Goal: Task Accomplishment & Management: Manage account settings

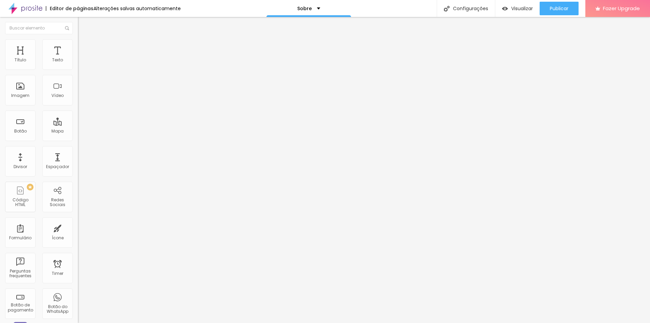
click at [78, 58] on div "Trocar imagem" at bounding box center [117, 55] width 78 height 5
click at [544, 11] on button "Publicar" at bounding box center [559, 9] width 39 height 14
click at [527, 9] on span "Visualizar" at bounding box center [516, 8] width 22 height 5
click at [84, 46] on span "Estilo" at bounding box center [89, 44] width 11 height 6
click at [78, 46] on li "Avançado" at bounding box center [117, 49] width 78 height 7
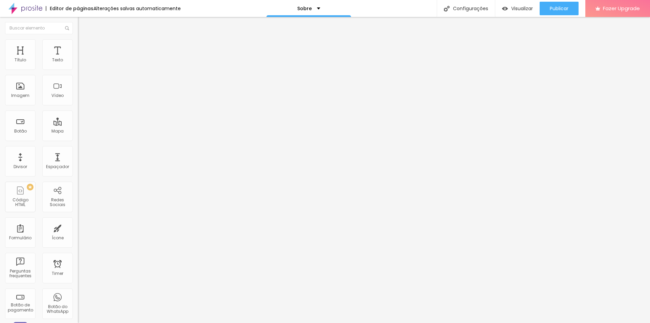
click at [78, 39] on li "Conteúdo" at bounding box center [117, 36] width 78 height 7
click at [78, 139] on input "https://" at bounding box center [118, 135] width 81 height 7
paste input "[URL][DOMAIN_NAME]"
type input "https://[URL][DOMAIN_NAME]"
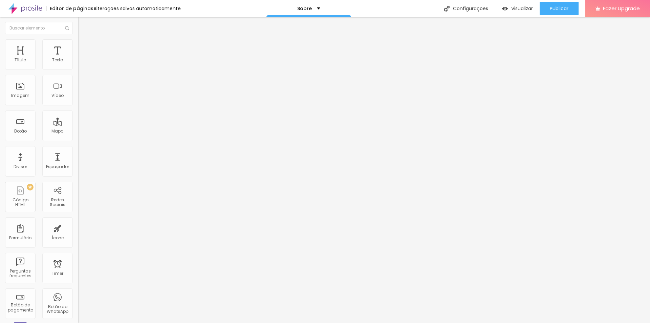
click at [78, 44] on img at bounding box center [81, 42] width 6 height 6
type input "60"
type input "65"
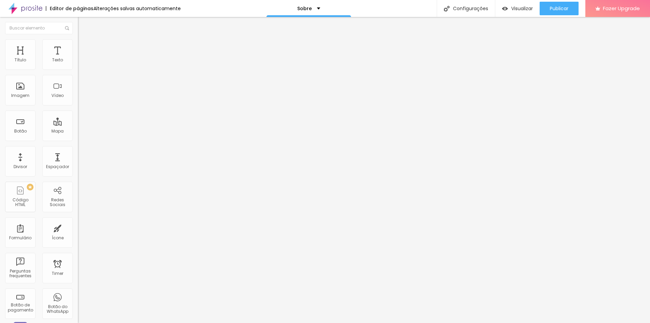
type input "70"
type input "75"
type input "80"
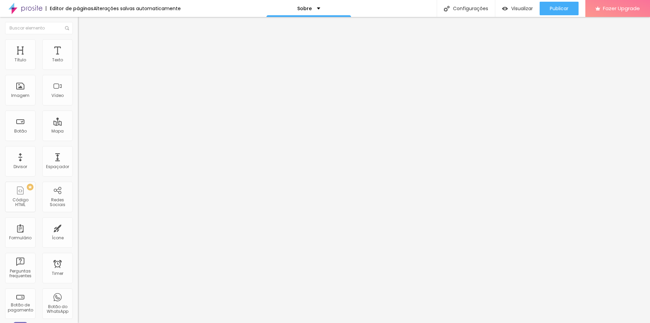
type input "80"
type input "85"
type input "90"
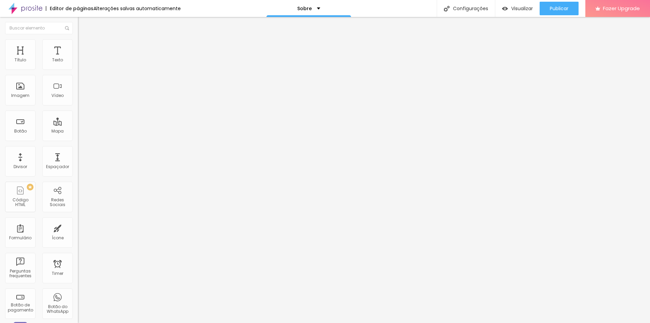
type input "95"
type input "100"
type input "95"
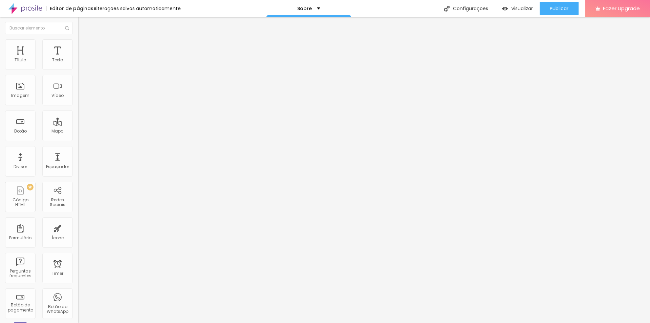
type input "95"
type input "90"
type input "95"
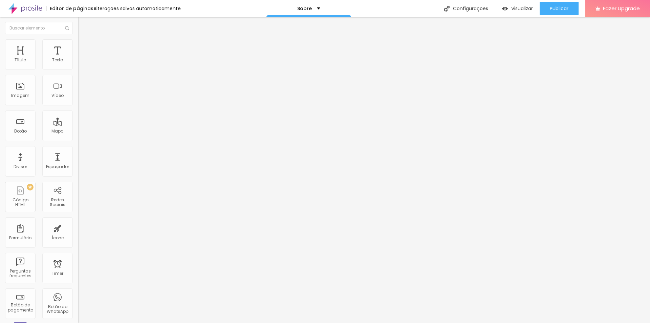
type input "100"
drag, startPoint x: 39, startPoint y: 74, endPoint x: 74, endPoint y: 78, distance: 34.8
type input "100"
click at [78, 69] on input "range" at bounding box center [100, 66] width 44 height 5
type input "194"
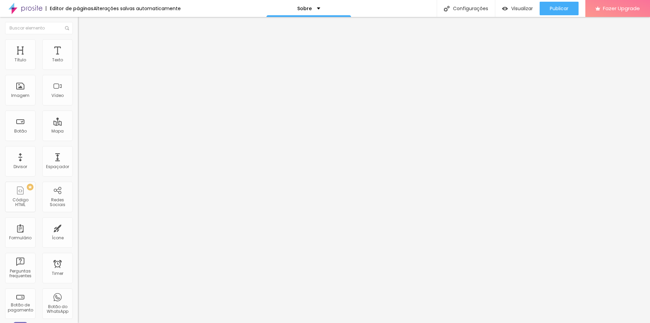
type input "194"
type input "193"
type input "189"
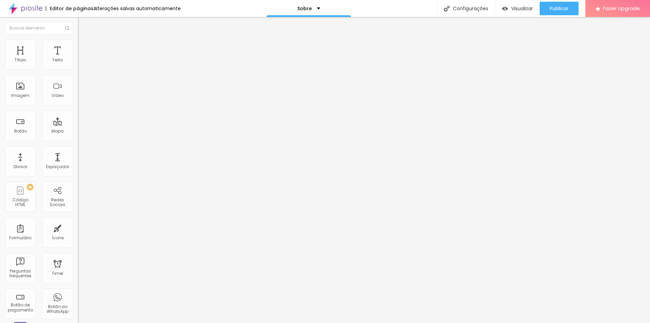
type input "188"
type input "186"
type input "184"
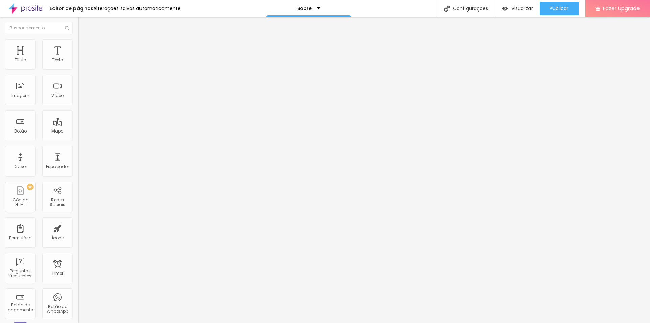
type input "184"
type input "183"
type input "181"
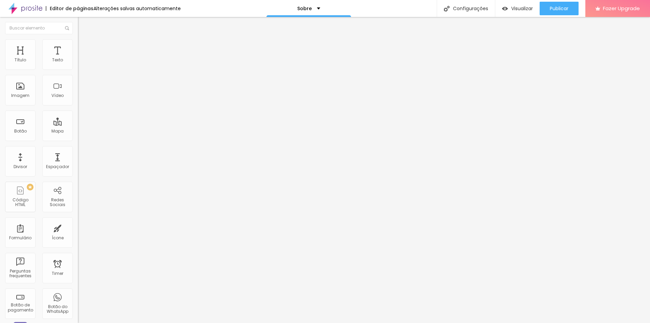
type input "179"
type input "183"
type input "188"
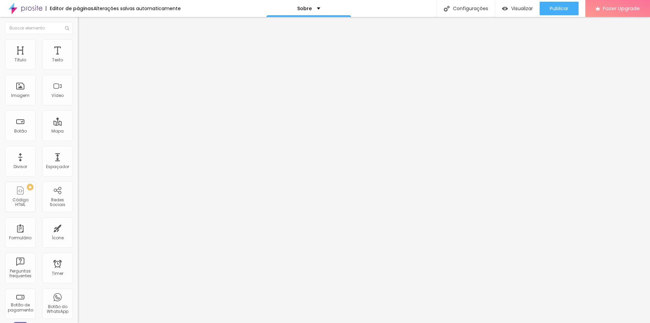
type input "188"
type input "196"
type input "200"
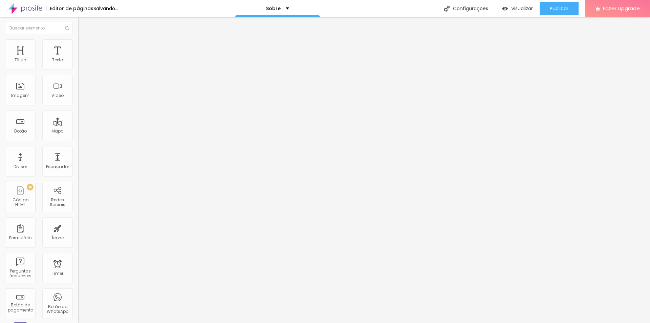
drag, startPoint x: 57, startPoint y: 87, endPoint x: 83, endPoint y: 87, distance: 26.4
click at [83, 149] on input "range" at bounding box center [100, 151] width 44 height 5
type input "95"
type input "90"
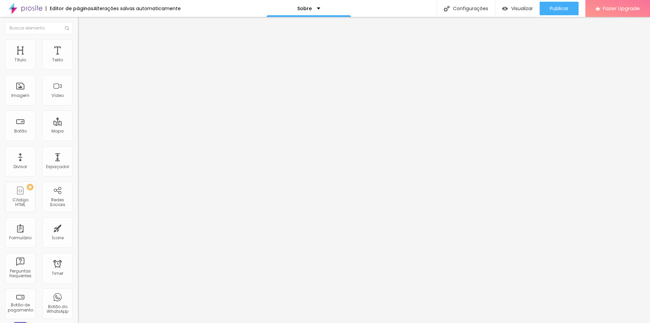
drag, startPoint x: 70, startPoint y: 73, endPoint x: 63, endPoint y: 73, distance: 7.1
type input "90"
click at [78, 69] on input "range" at bounding box center [100, 66] width 44 height 5
click at [84, 48] on span "Avançado" at bounding box center [95, 51] width 22 height 6
type input "12"
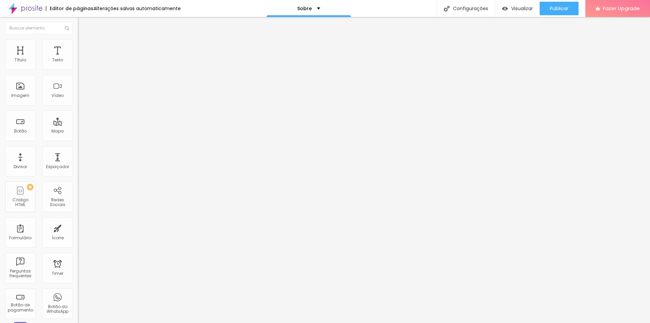
type input "12"
type input "14"
type input "15"
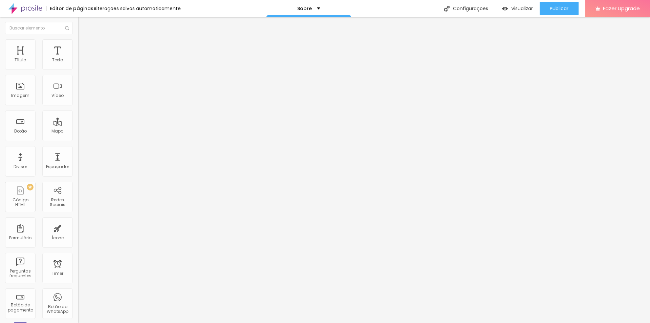
type input "16"
type input "17"
type input "18"
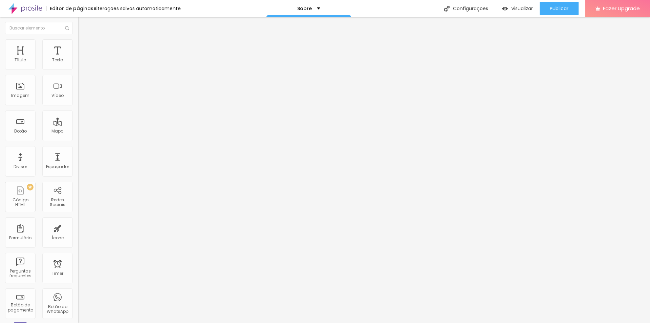
type input "18"
type input "19"
type input "18"
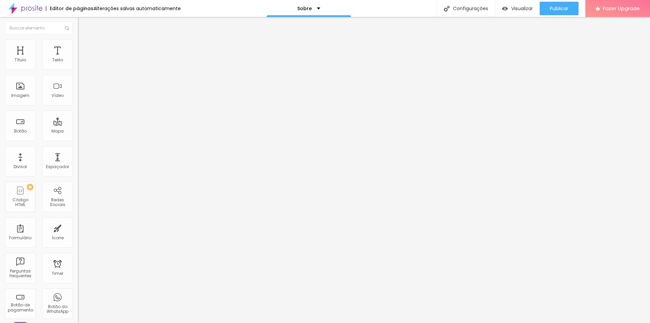
type input "17"
type input "13"
type input "11"
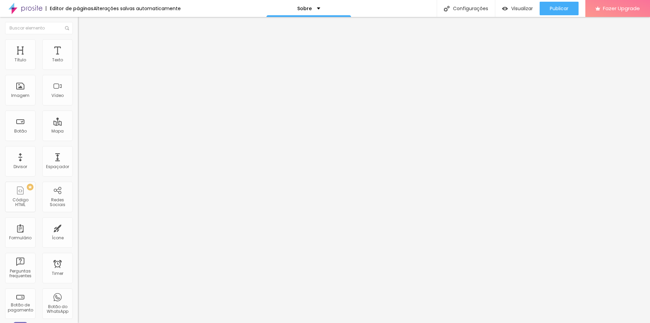
type input "11"
type input "9"
type input "7"
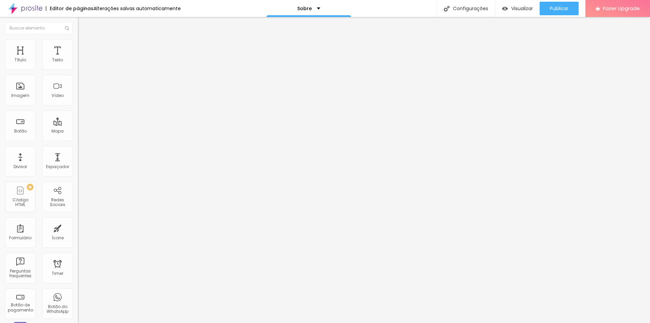
type input "6"
type input "3"
type input "0"
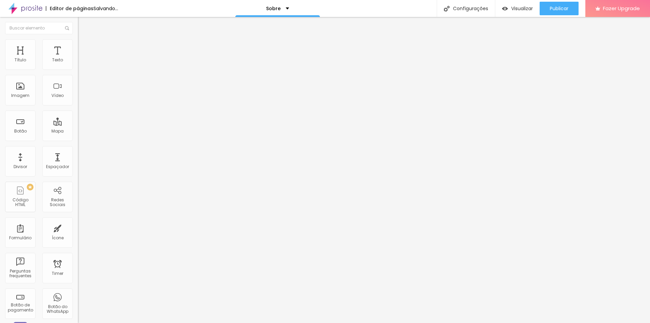
type input "0"
drag, startPoint x: 21, startPoint y: 65, endPoint x: 5, endPoint y: 67, distance: 15.7
type input "0"
click at [78, 131] on input "range" at bounding box center [100, 133] width 44 height 5
click at [78, 39] on li "Conteúdo" at bounding box center [117, 36] width 78 height 7
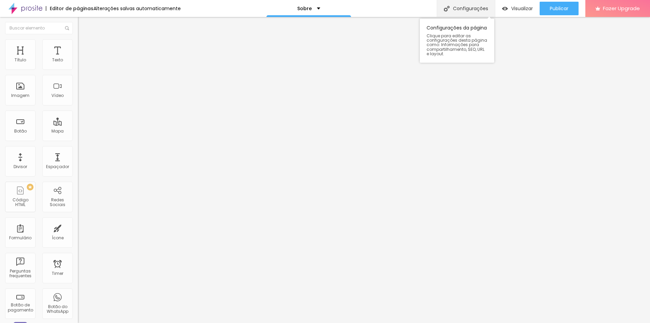
click at [461, 7] on div "Configurações" at bounding box center [466, 8] width 58 height 17
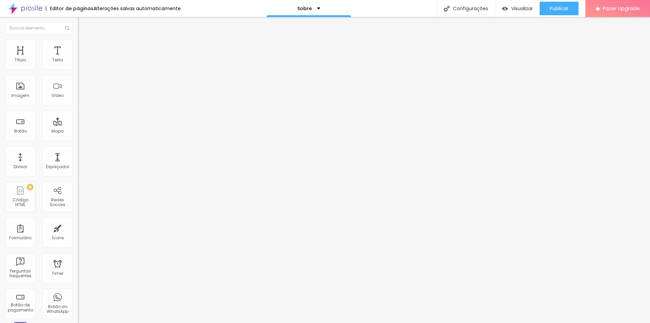
type textarea "26 anos e milhares de experiências artísticas mal formuladas."
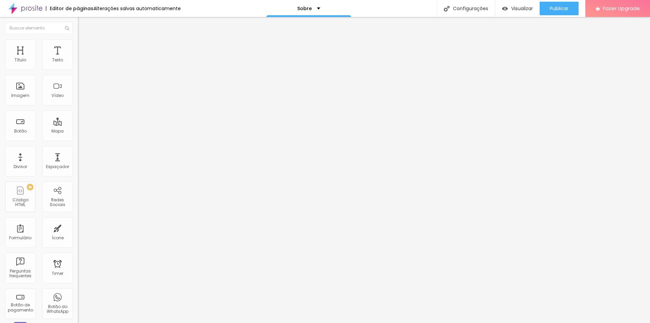
scroll to position [0, 0]
